Goal: Navigation & Orientation: Find specific page/section

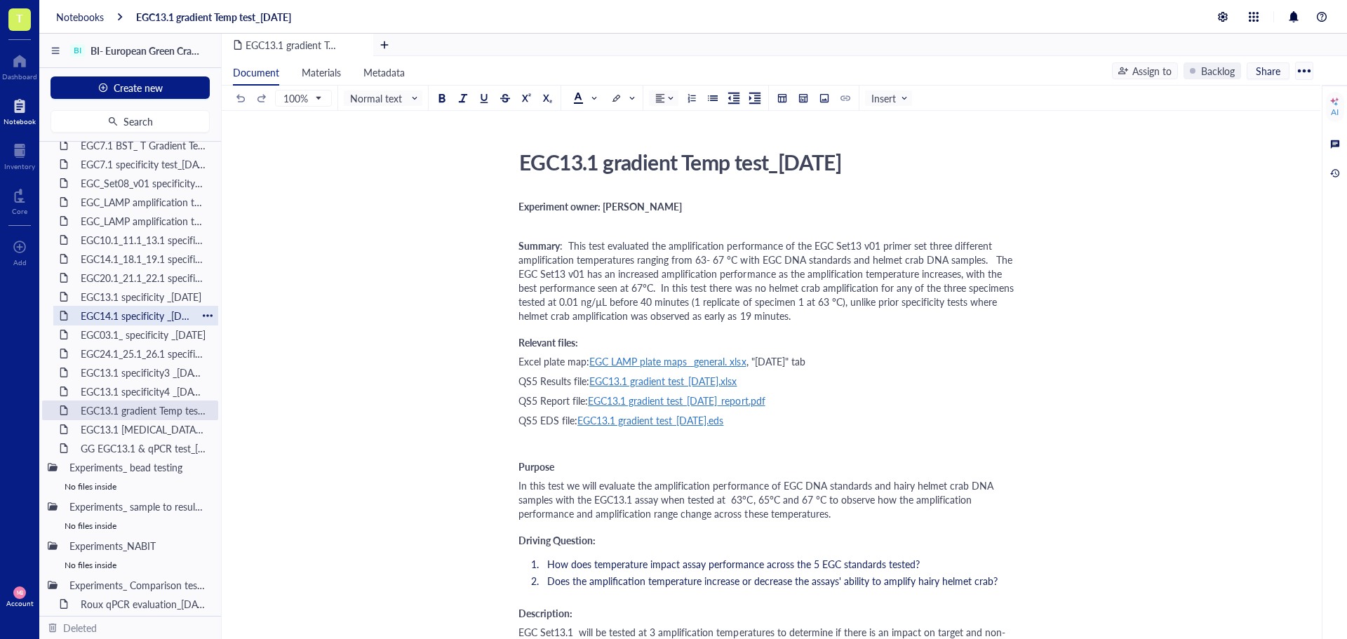
scroll to position [1123, 0]
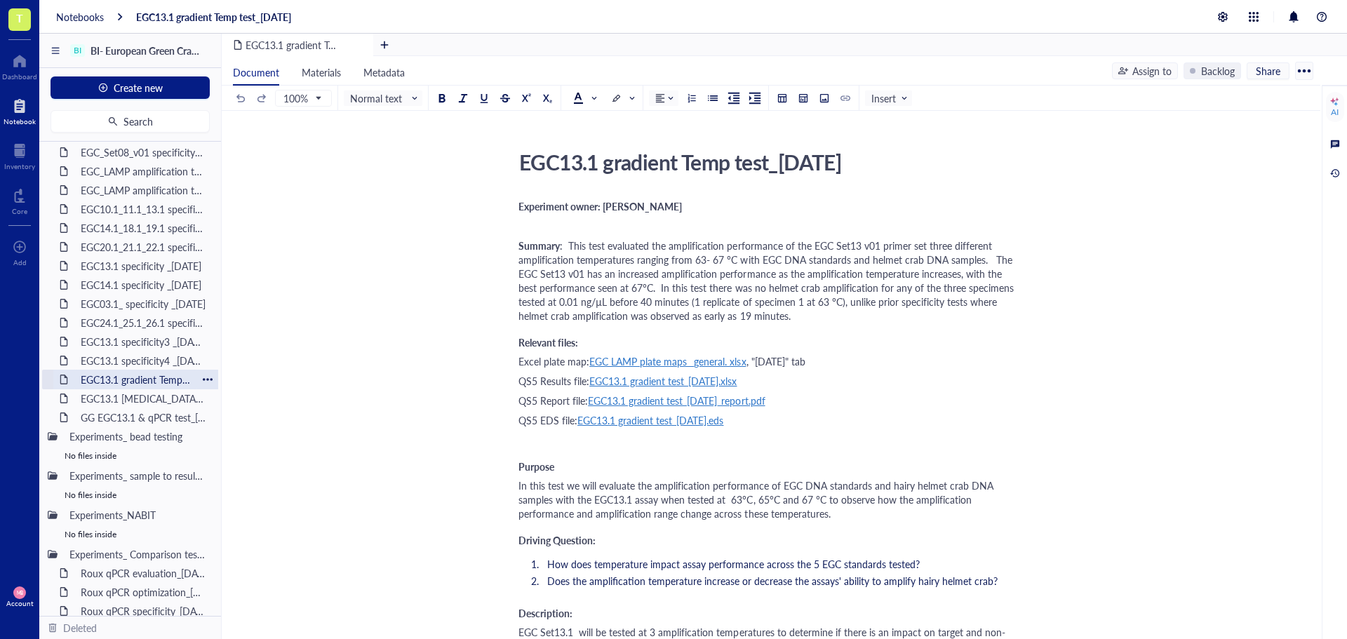
click at [140, 382] on div "EGC13.1 gradient Temp test_[DATE]" at bounding box center [135, 380] width 123 height 20
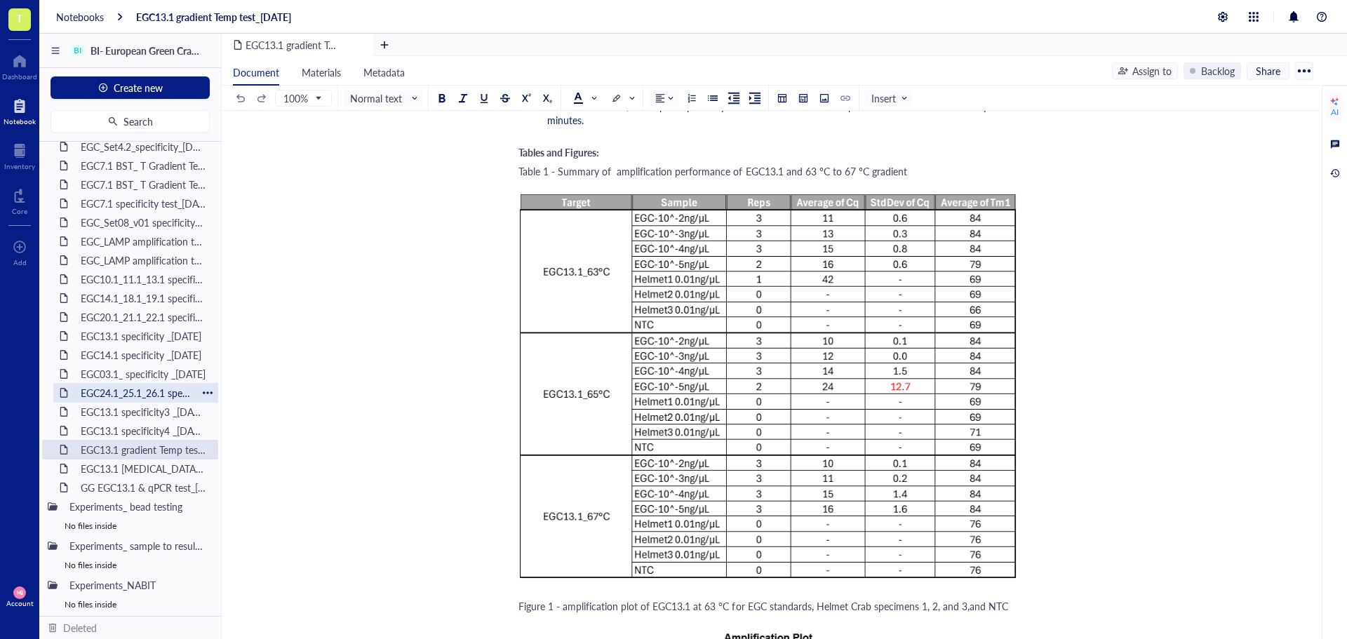
scroll to position [982, 0]
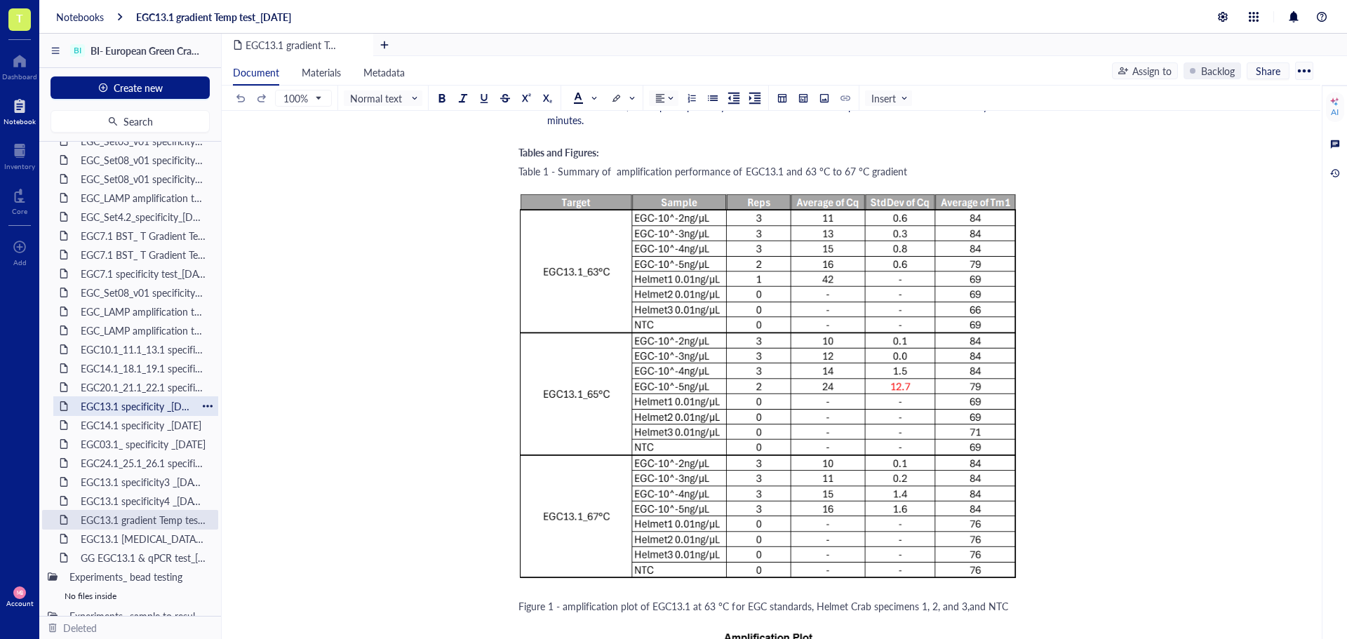
click at [126, 401] on div "EGC13.1 specificity _[DATE]" at bounding box center [135, 406] width 123 height 20
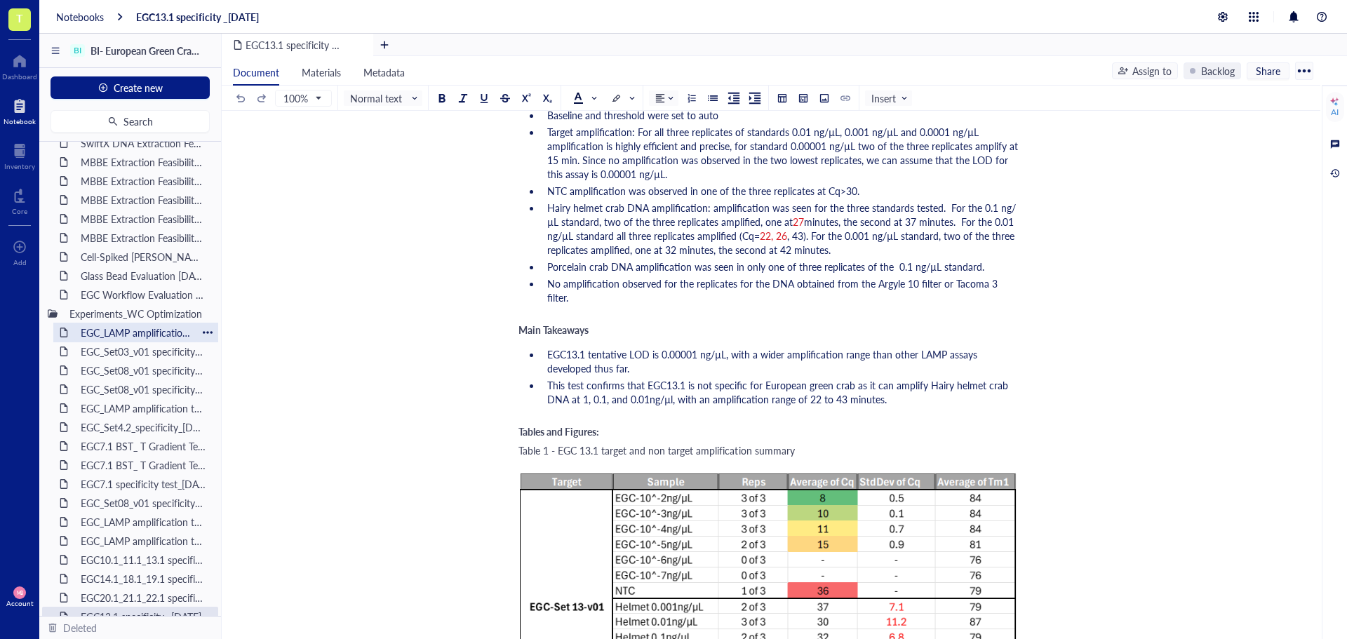
scroll to position [842, 0]
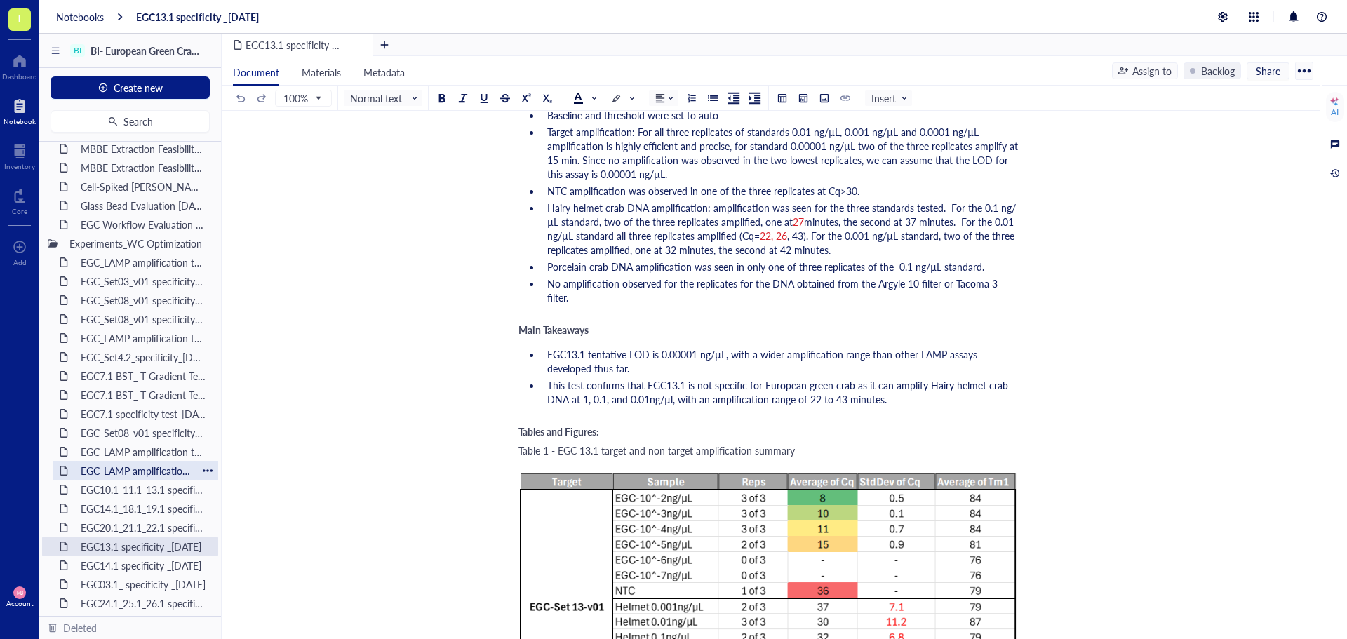
click at [123, 469] on div "EGC_LAMP amplification test Sets17_23_19MAR25" at bounding box center [135, 471] width 123 height 20
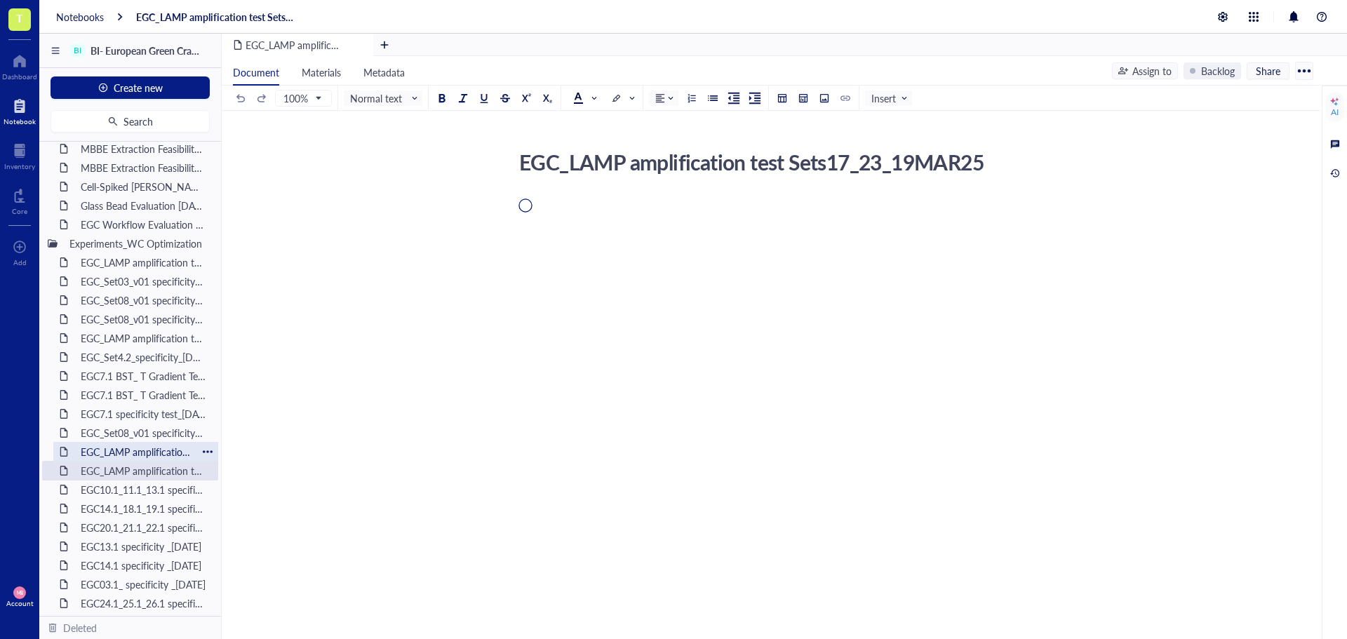
click at [123, 453] on div "EGC_LAMP amplification test Sets10_16_18MAR25" at bounding box center [135, 452] width 123 height 20
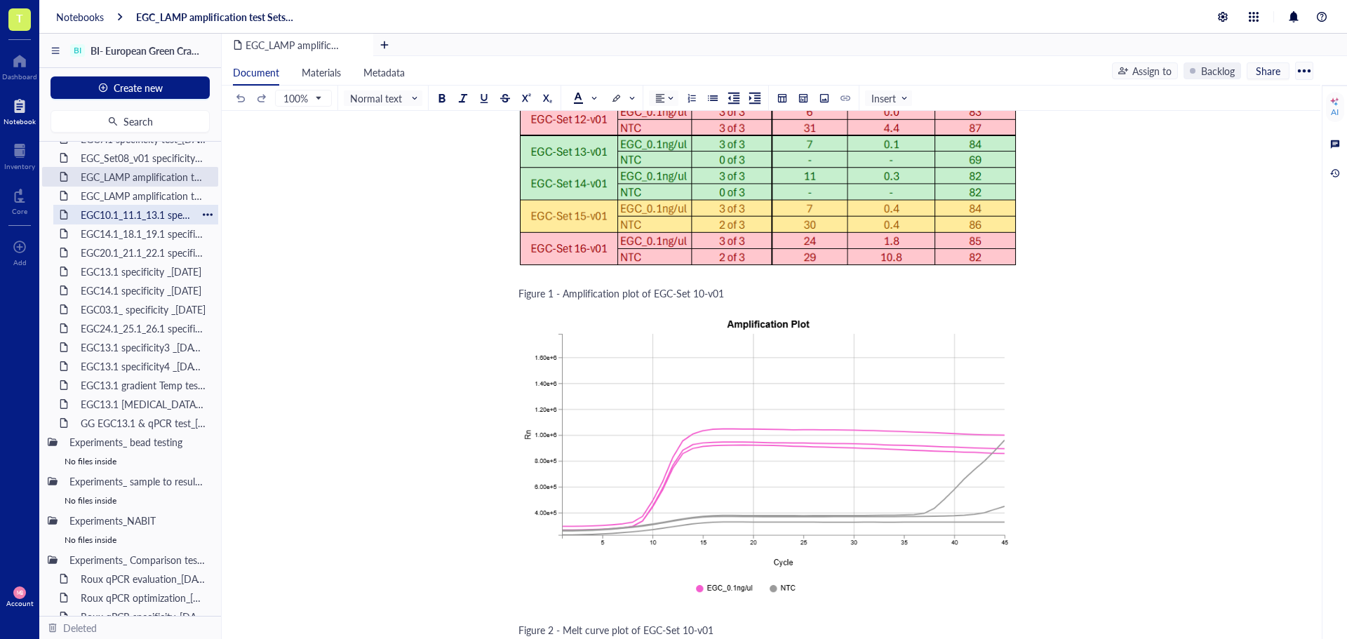
scroll to position [1123, 0]
click at [109, 414] on div "GG EGC13.1 & qPCR test_[DATE]" at bounding box center [135, 418] width 123 height 20
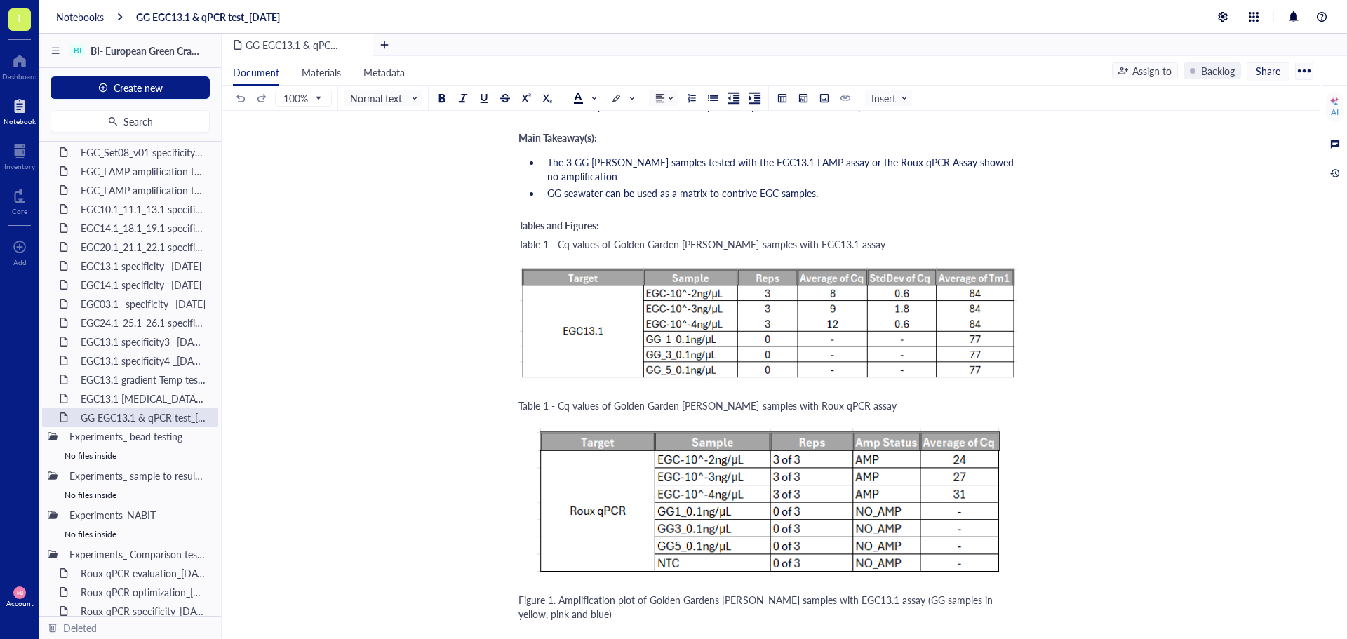
scroll to position [2315, 0]
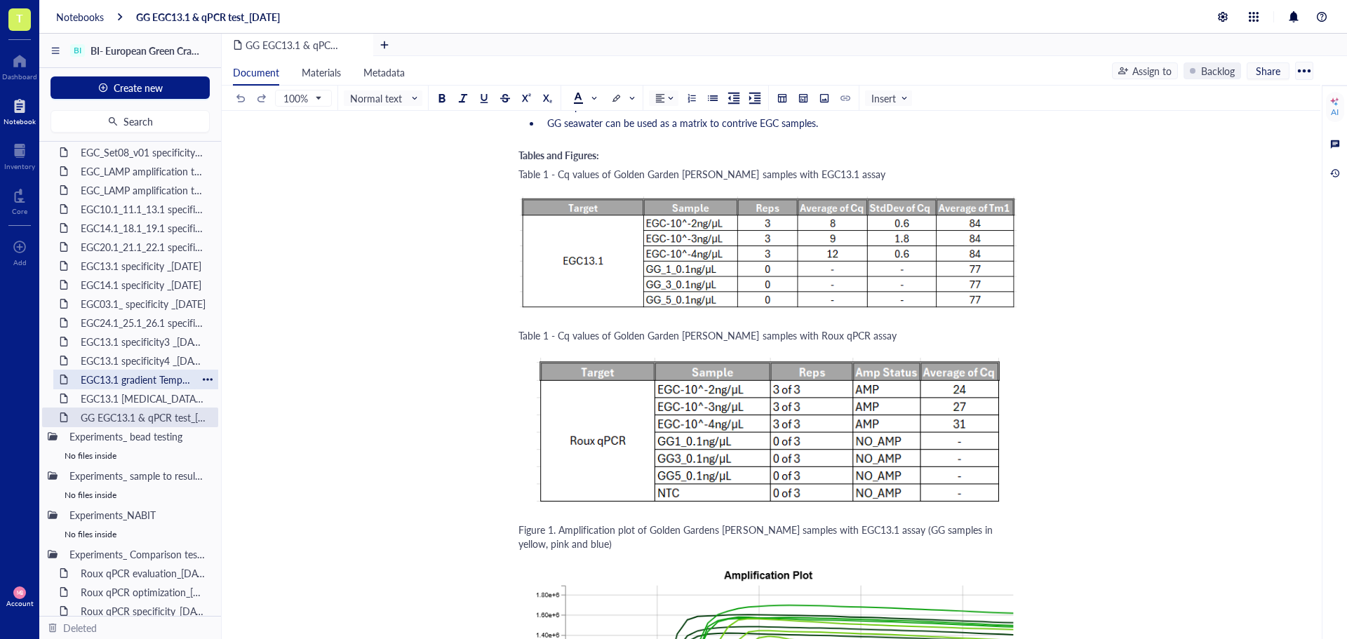
click at [147, 377] on div "EGC13.1 gradient Temp test_[DATE]" at bounding box center [135, 380] width 123 height 20
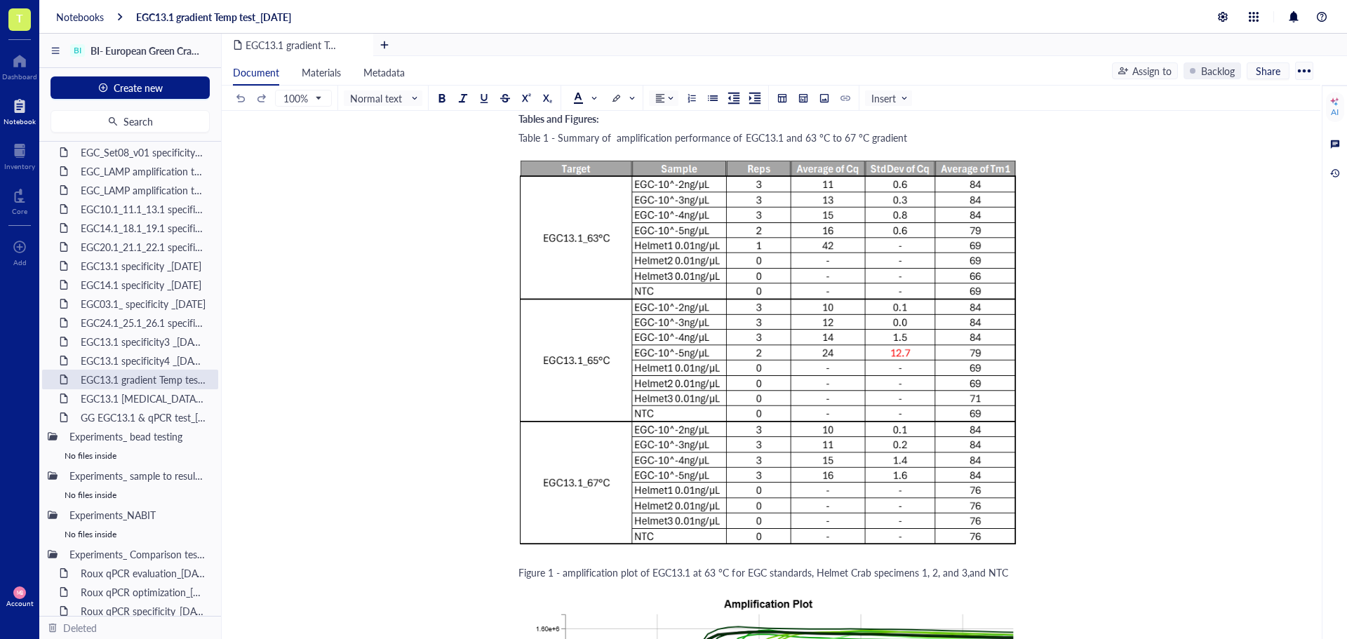
scroll to position [1684, 0]
